Goal: Information Seeking & Learning: Learn about a topic

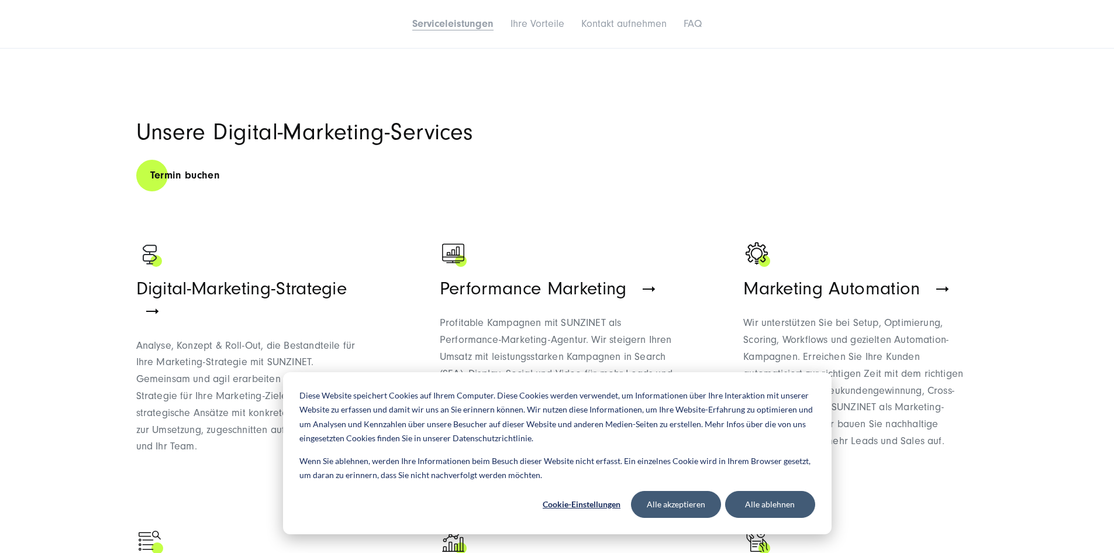
scroll to position [702, 0]
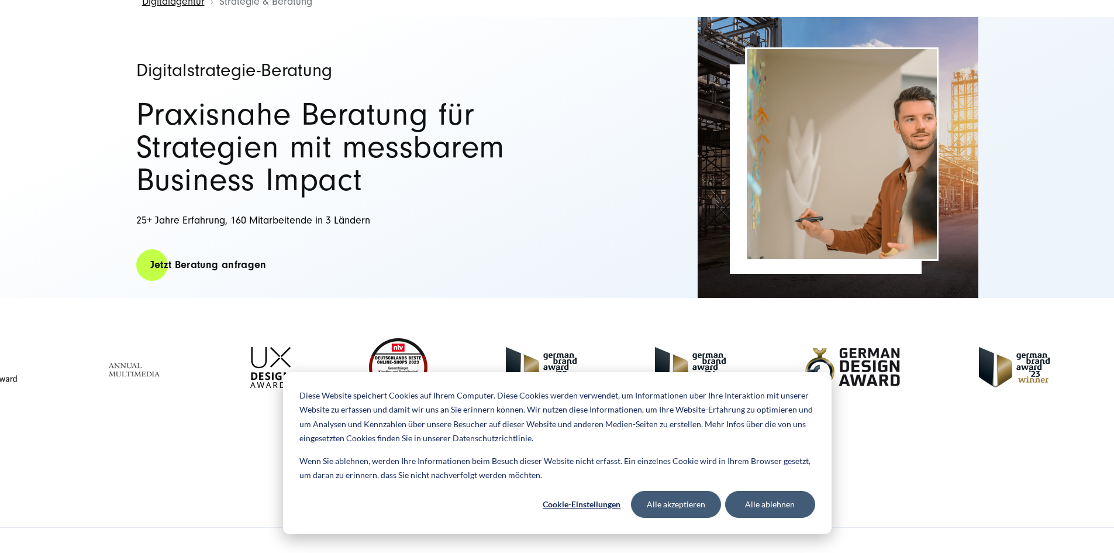
scroll to position [175, 0]
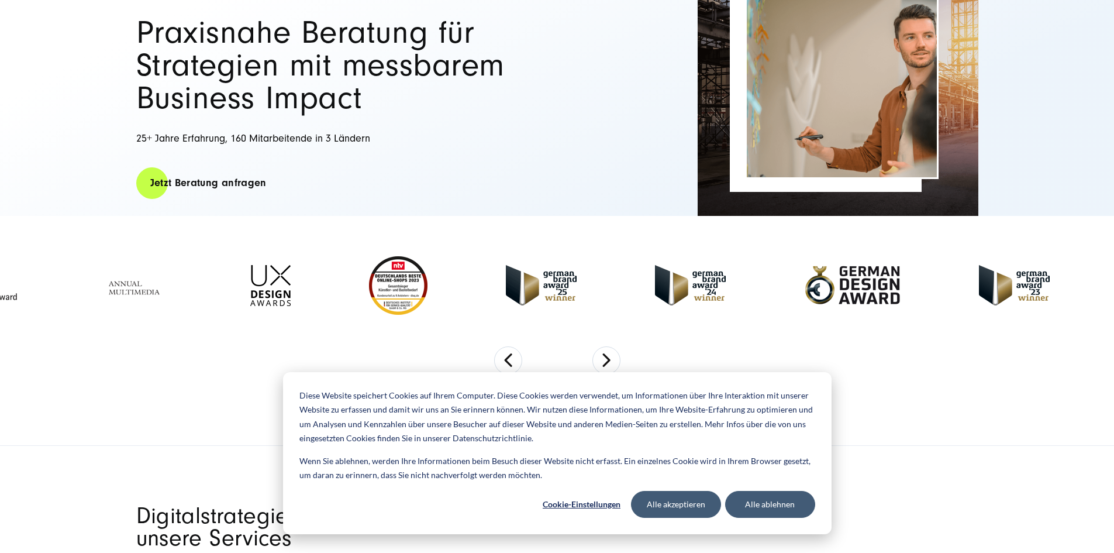
drag, startPoint x: 316, startPoint y: 375, endPoint x: 304, endPoint y: 333, distance: 43.8
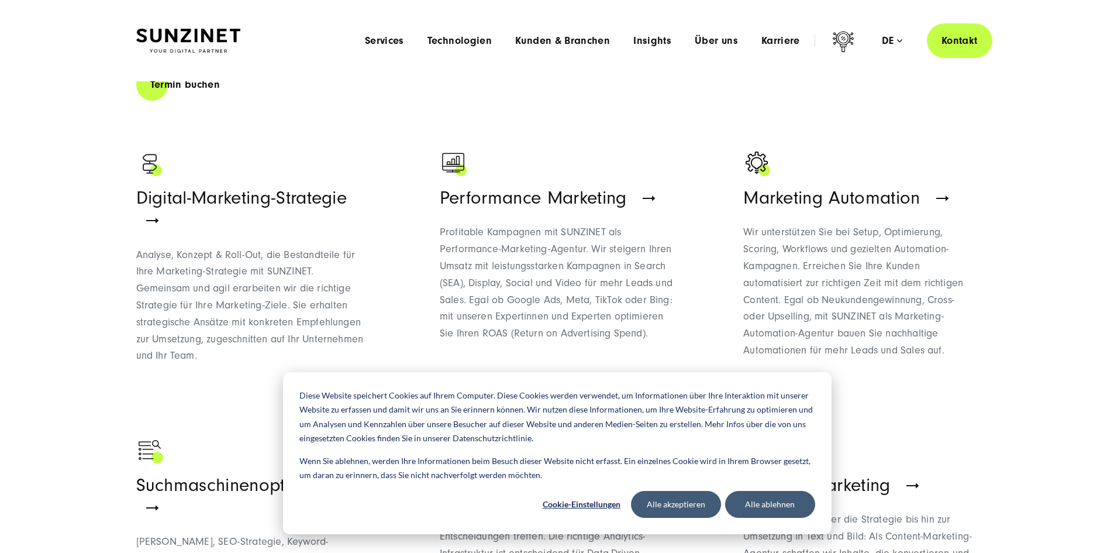
drag, startPoint x: 494, startPoint y: 430, endPoint x: 438, endPoint y: 473, distance: 70.4
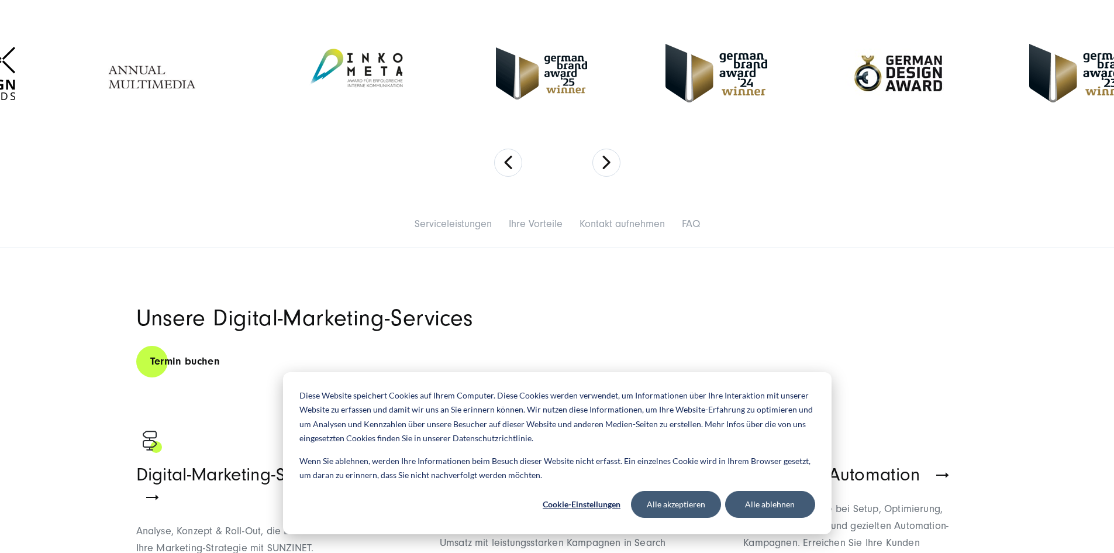
scroll to position [585, 0]
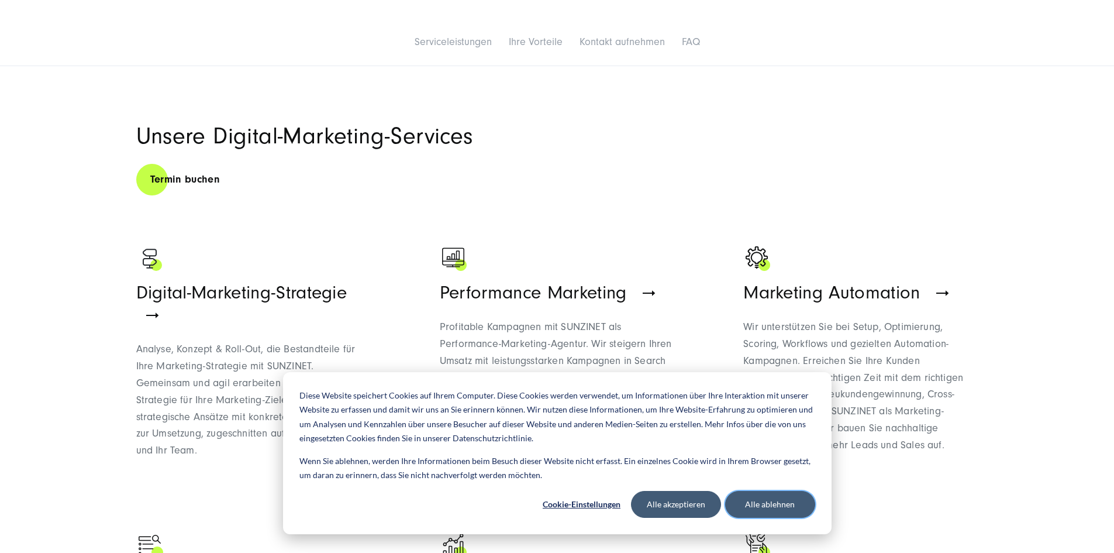
click at [804, 506] on button "Alle ablehnen" at bounding box center [770, 504] width 90 height 27
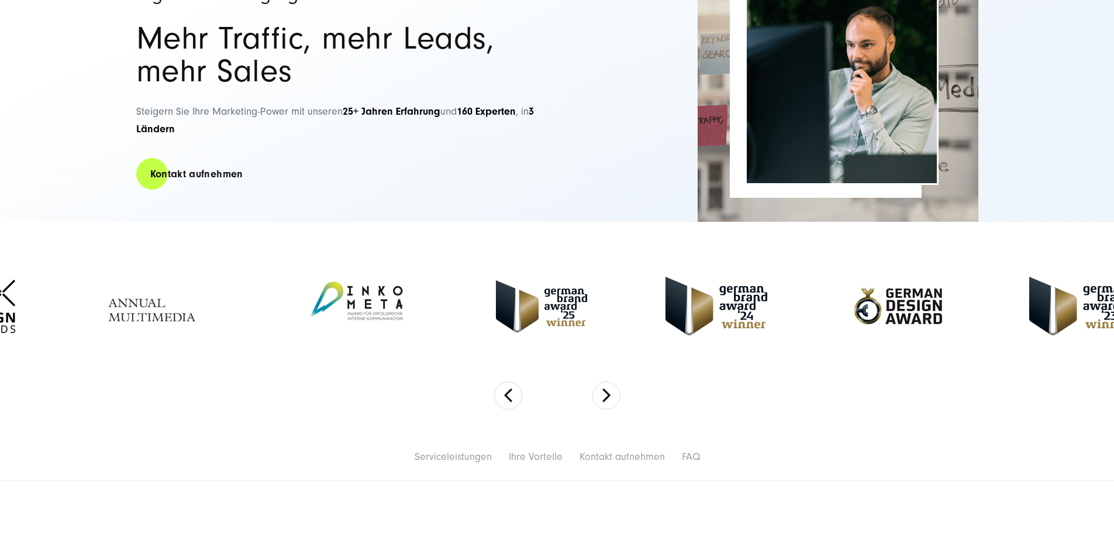
scroll to position [175, 0]
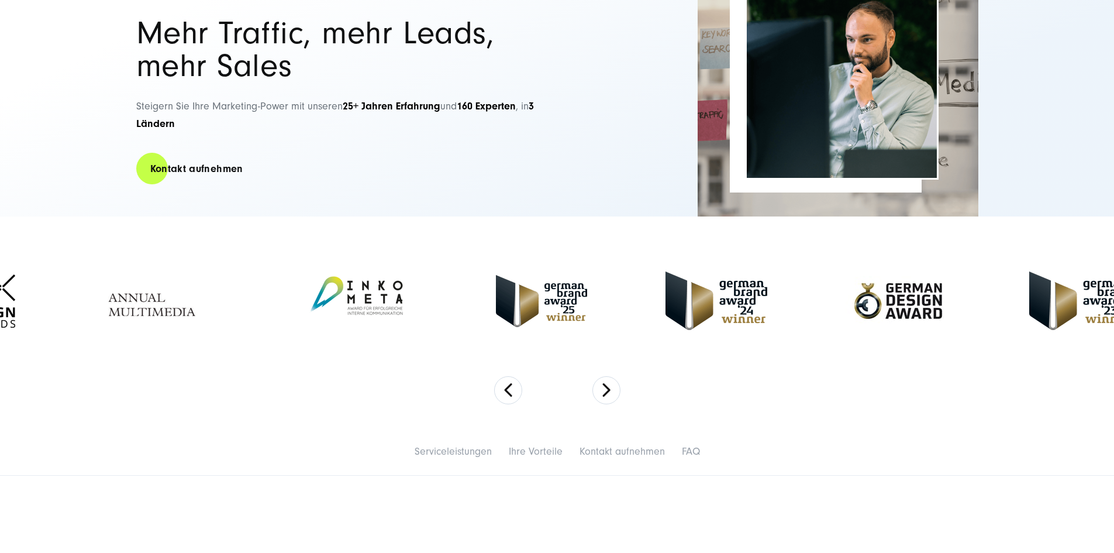
drag, startPoint x: 352, startPoint y: 158, endPoint x: 361, endPoint y: 154, distance: 10.0
